Goal: Task Accomplishment & Management: Complete application form

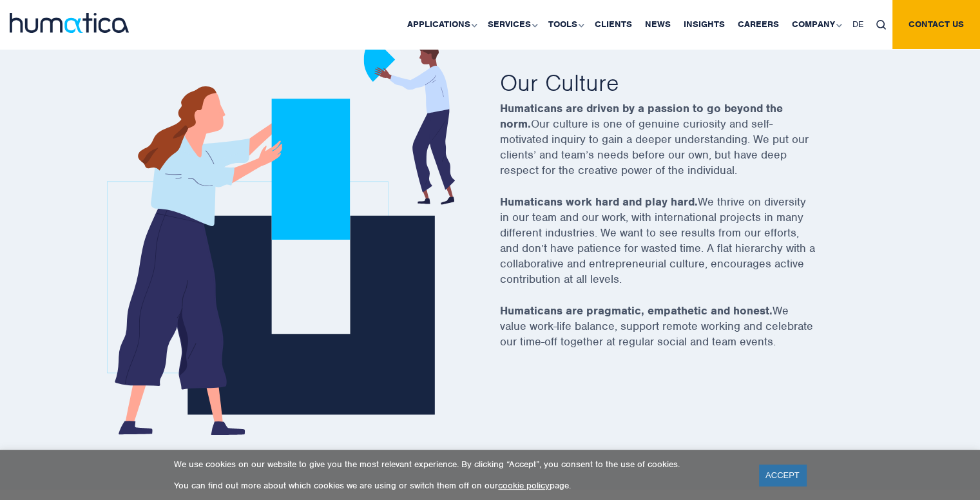
scroll to position [468, 0]
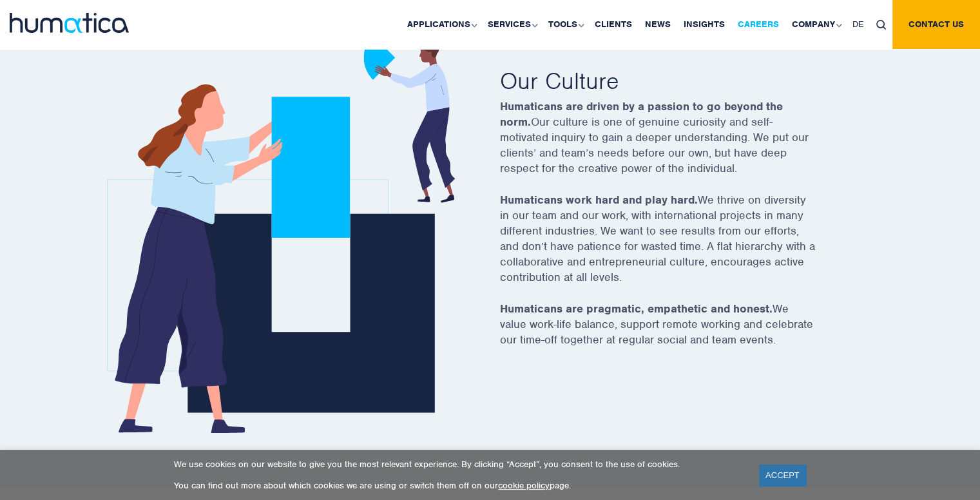
click at [754, 26] on link "Careers" at bounding box center [758, 24] width 54 height 49
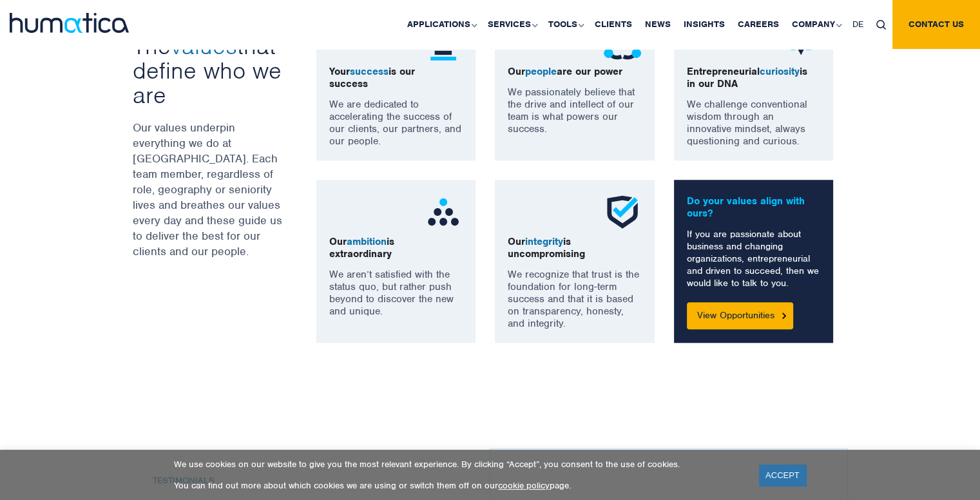
scroll to position [1000, 0]
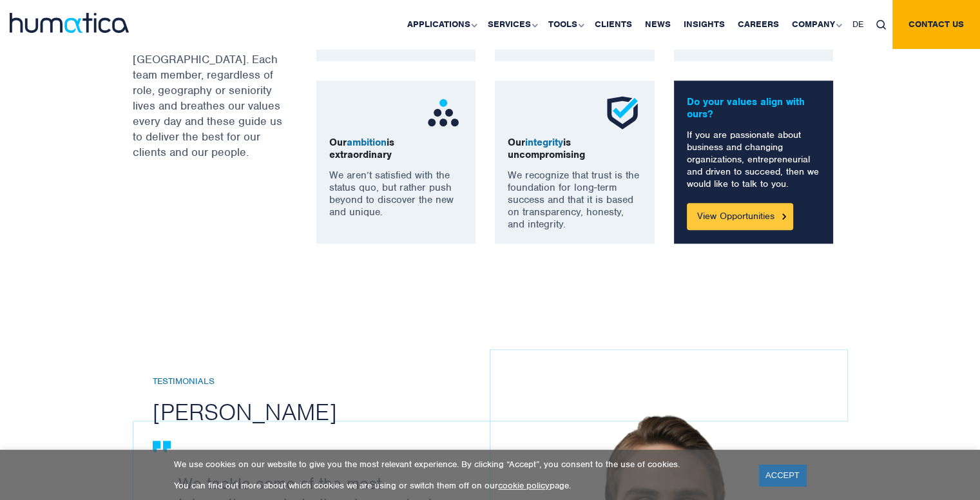
click at [720, 217] on link "View Opportunities" at bounding box center [740, 216] width 106 height 27
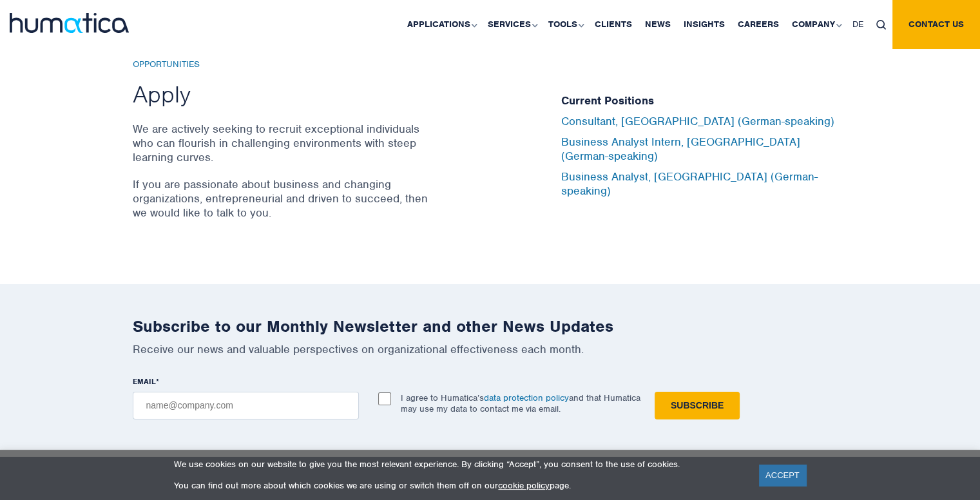
scroll to position [4314, 0]
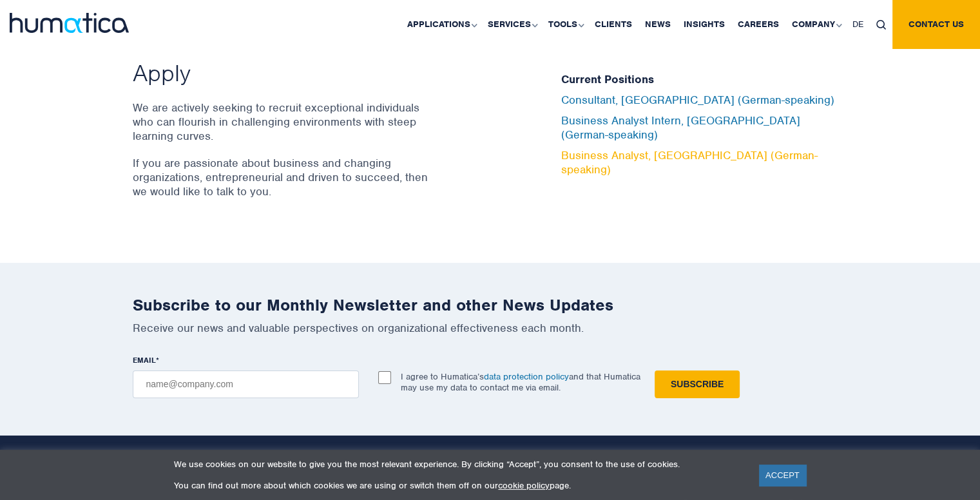
click at [672, 148] on link "Business Analyst, [GEOGRAPHIC_DATA] (German-speaking)" at bounding box center [689, 162] width 256 height 28
